Goal: Information Seeking & Learning: Learn about a topic

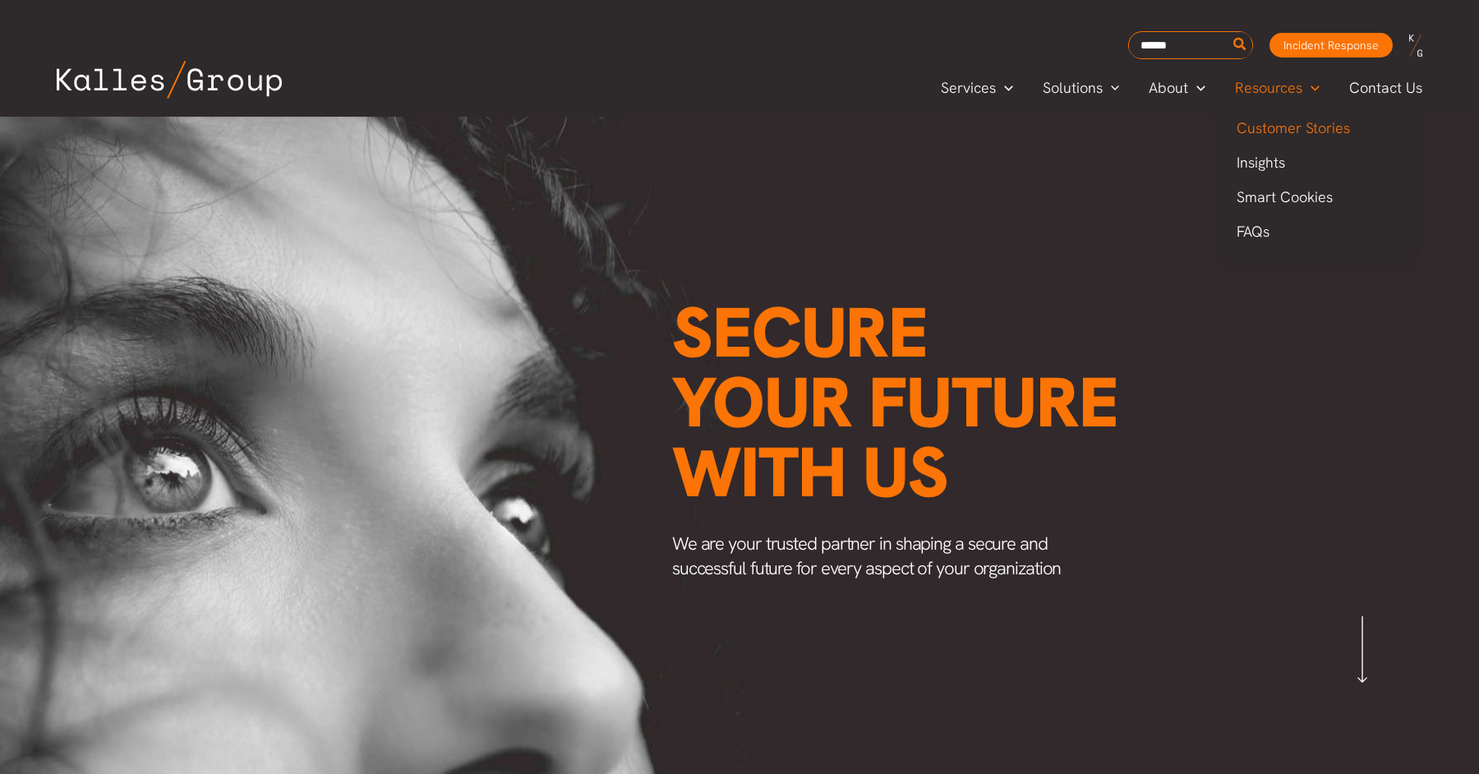
click at [1265, 127] on span "Customer Stories" at bounding box center [1293, 127] width 113 height 19
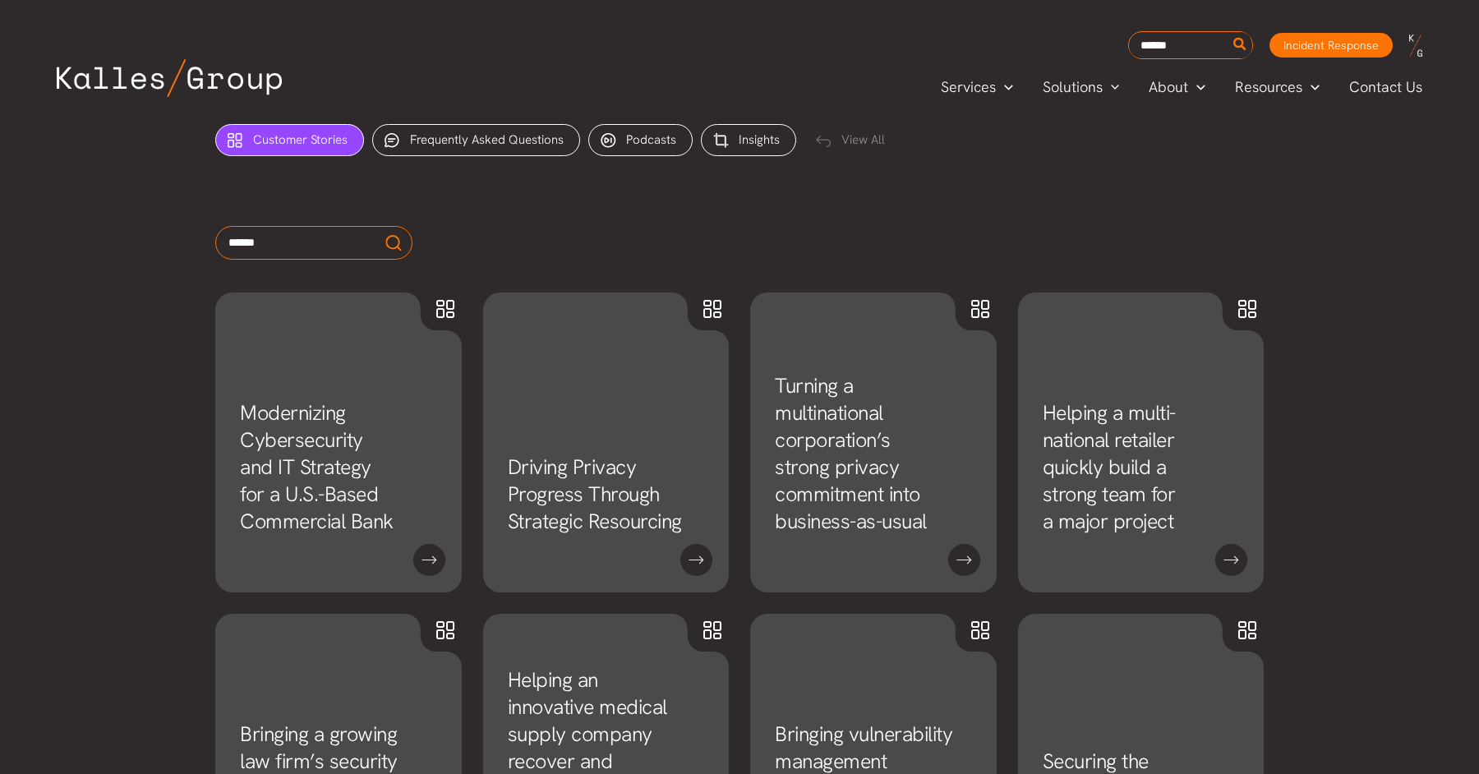
scroll to position [719, 0]
click at [325, 507] on link "Modernizing Cybersecurity and IT Strategy for a U.S.-Based Commercial Bank" at bounding box center [317, 466] width 154 height 136
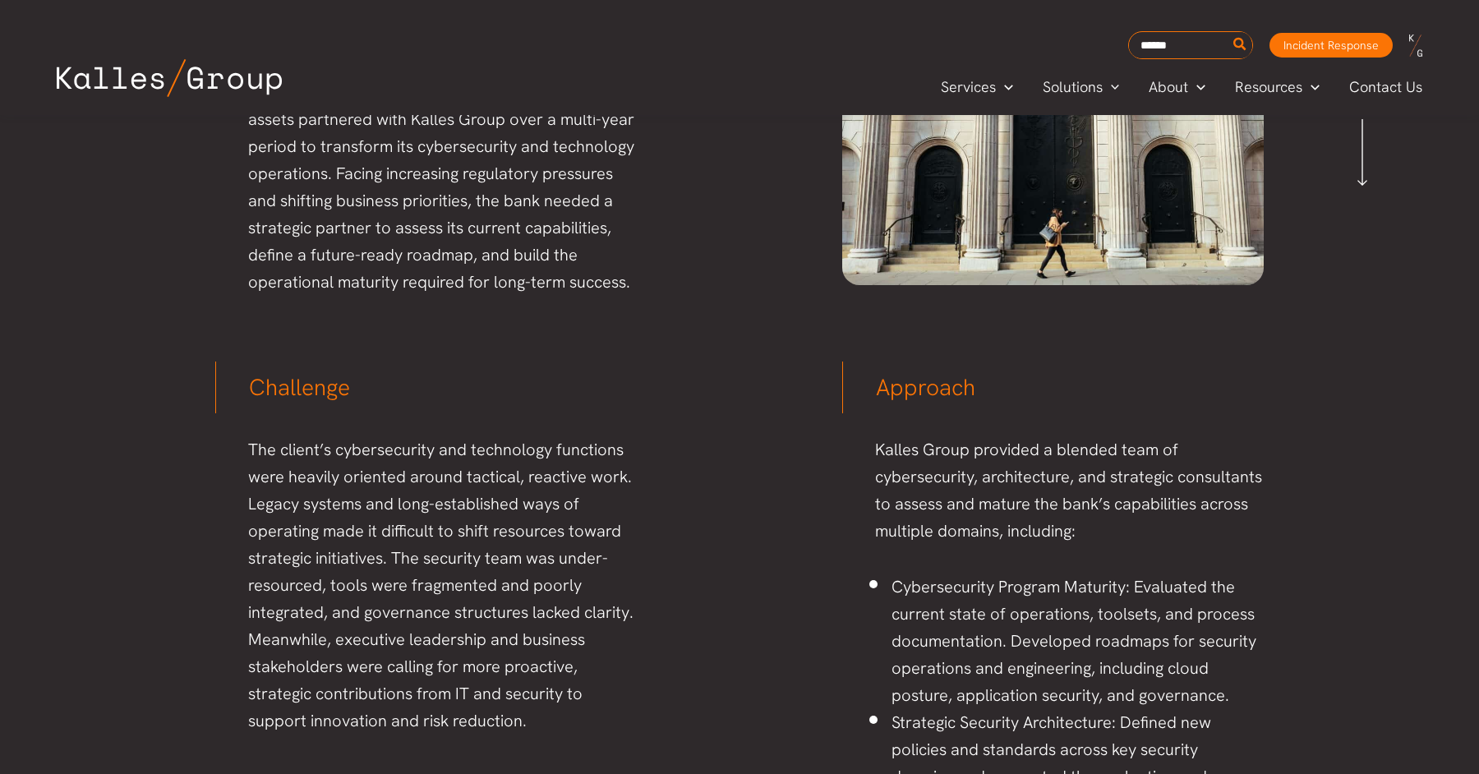
scroll to position [504, 0]
